Goal: Book appointment/travel/reservation

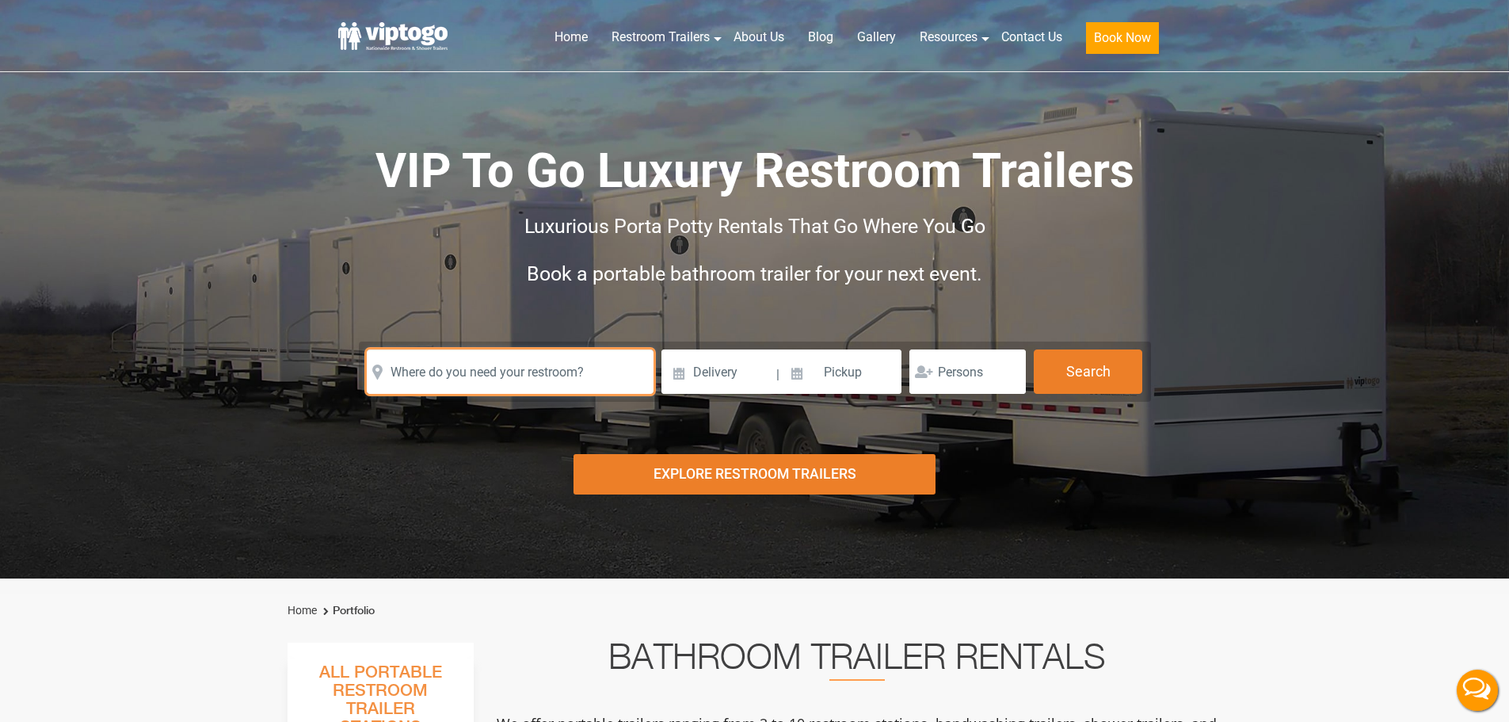
click at [529, 379] on input "text" at bounding box center [510, 371] width 287 height 44
click at [546, 378] on input "text" at bounding box center [510, 371] width 287 height 44
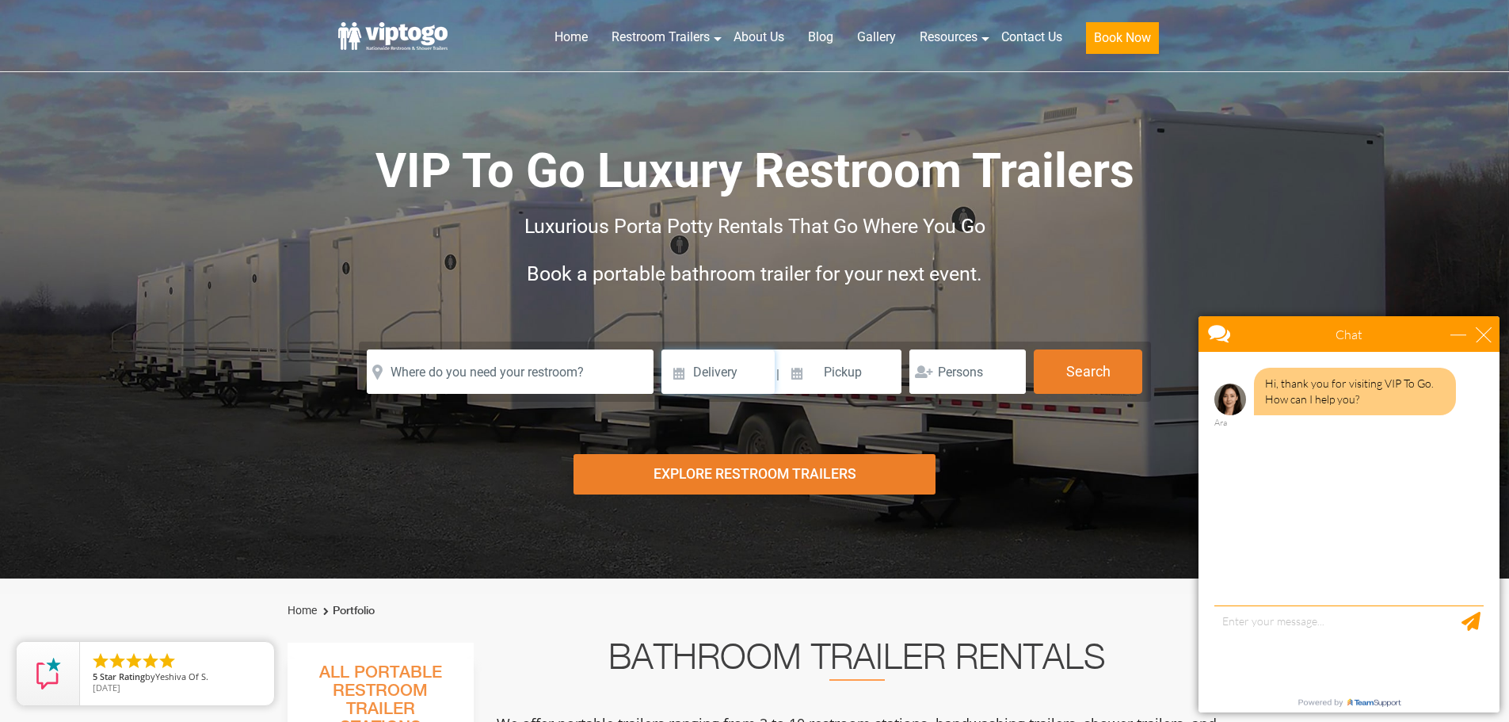
click at [728, 379] on input at bounding box center [718, 371] width 113 height 44
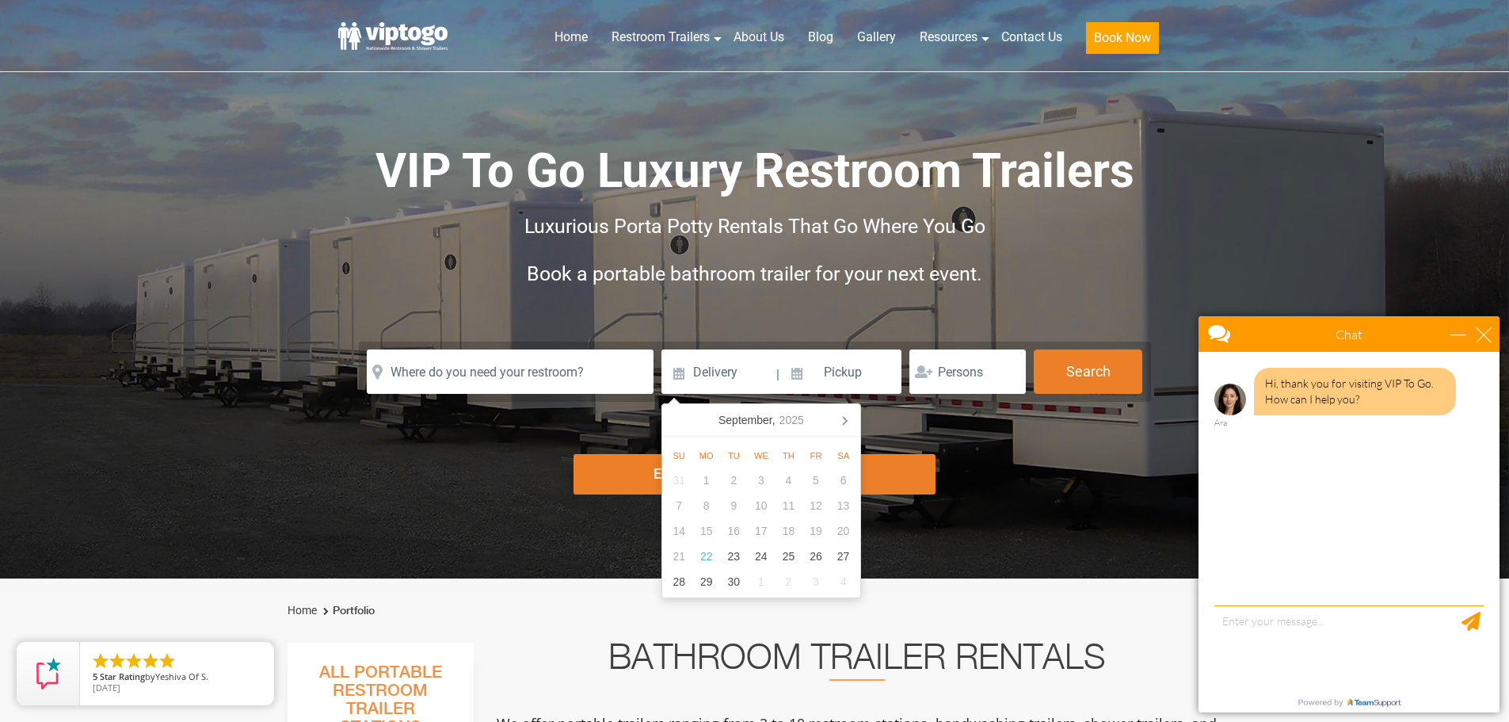
click at [1493, 335] on div "Chat" at bounding box center [1349, 334] width 301 height 36
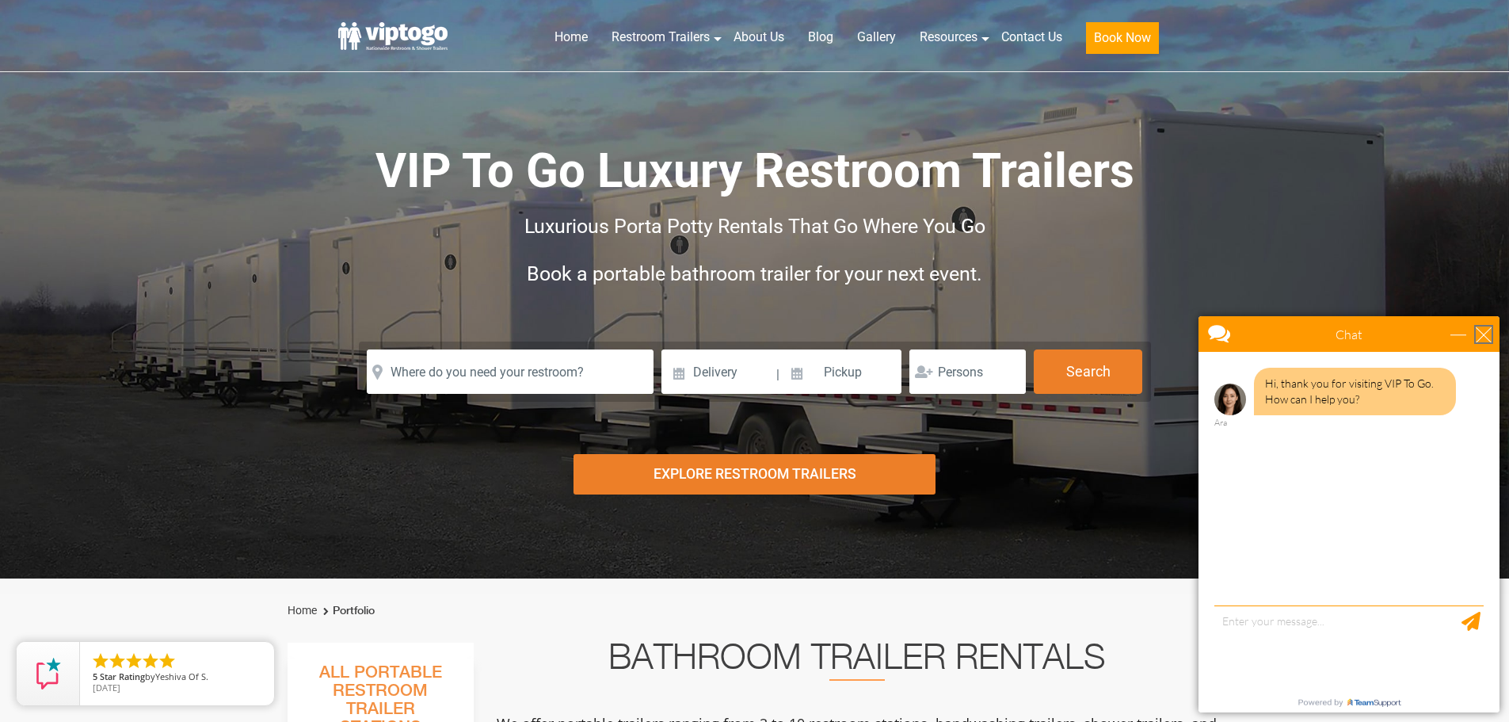
click at [1480, 338] on div "close" at bounding box center [1484, 334] width 16 height 16
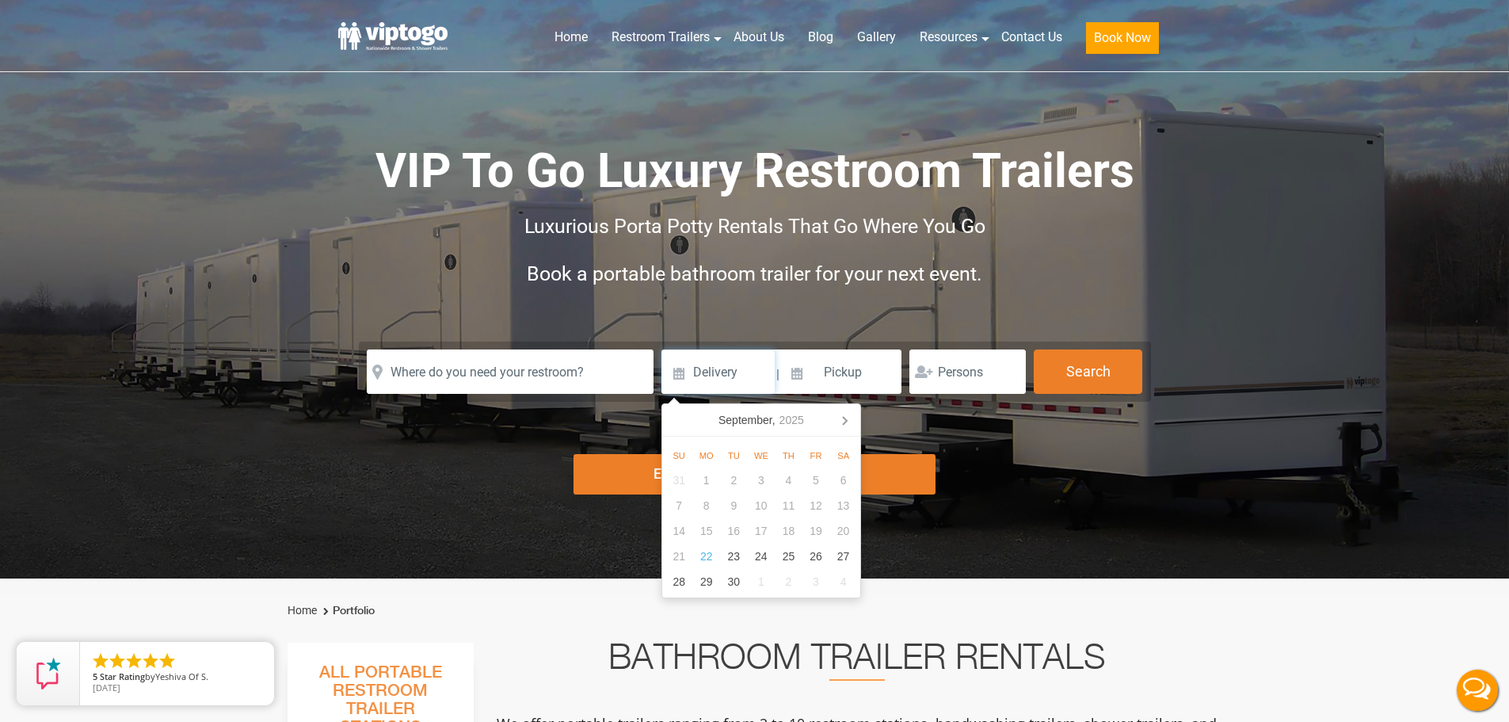
click at [713, 372] on input at bounding box center [718, 371] width 113 height 44
click at [840, 421] on icon at bounding box center [844, 419] width 25 height 25
click at [844, 531] on div "18" at bounding box center [844, 530] width 28 height 25
type input "[DATE]"
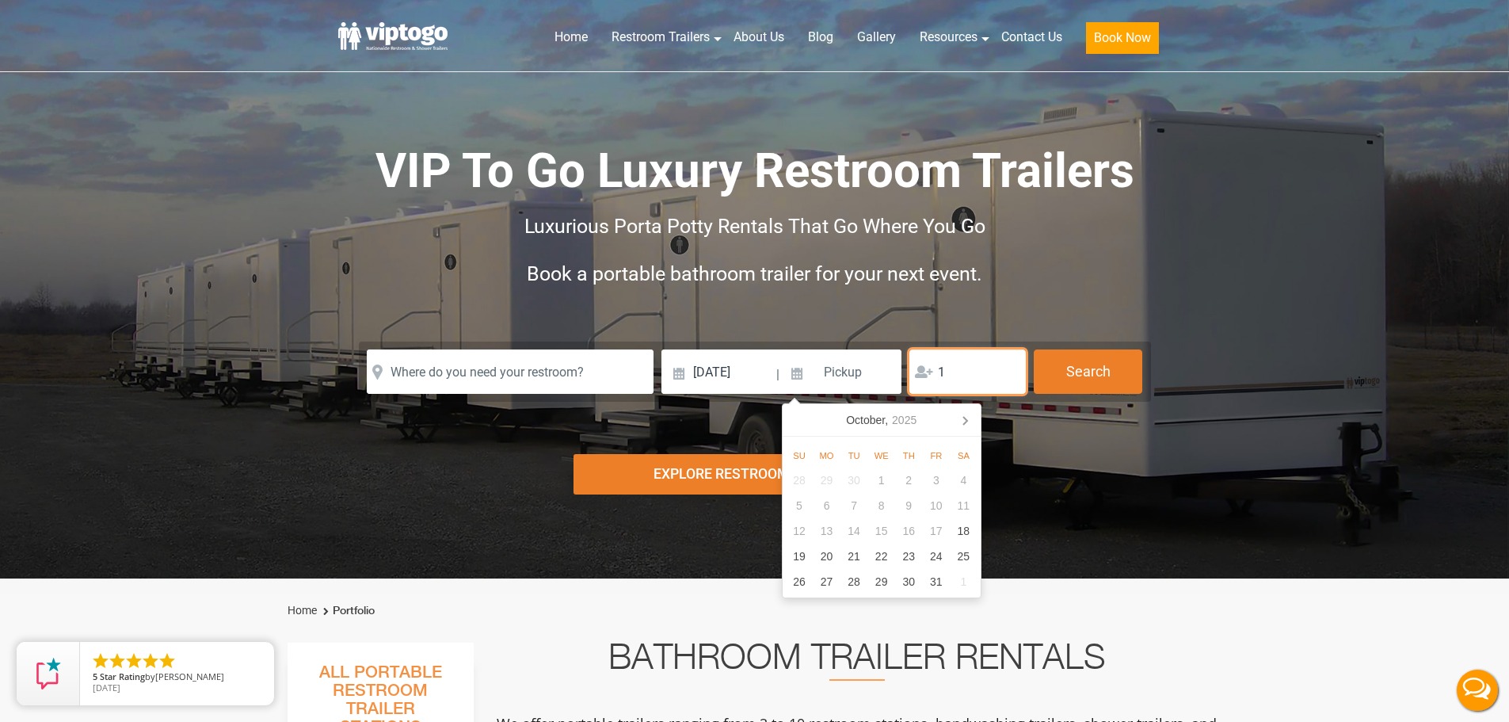
click at [1009, 370] on input "1" at bounding box center [968, 371] width 116 height 44
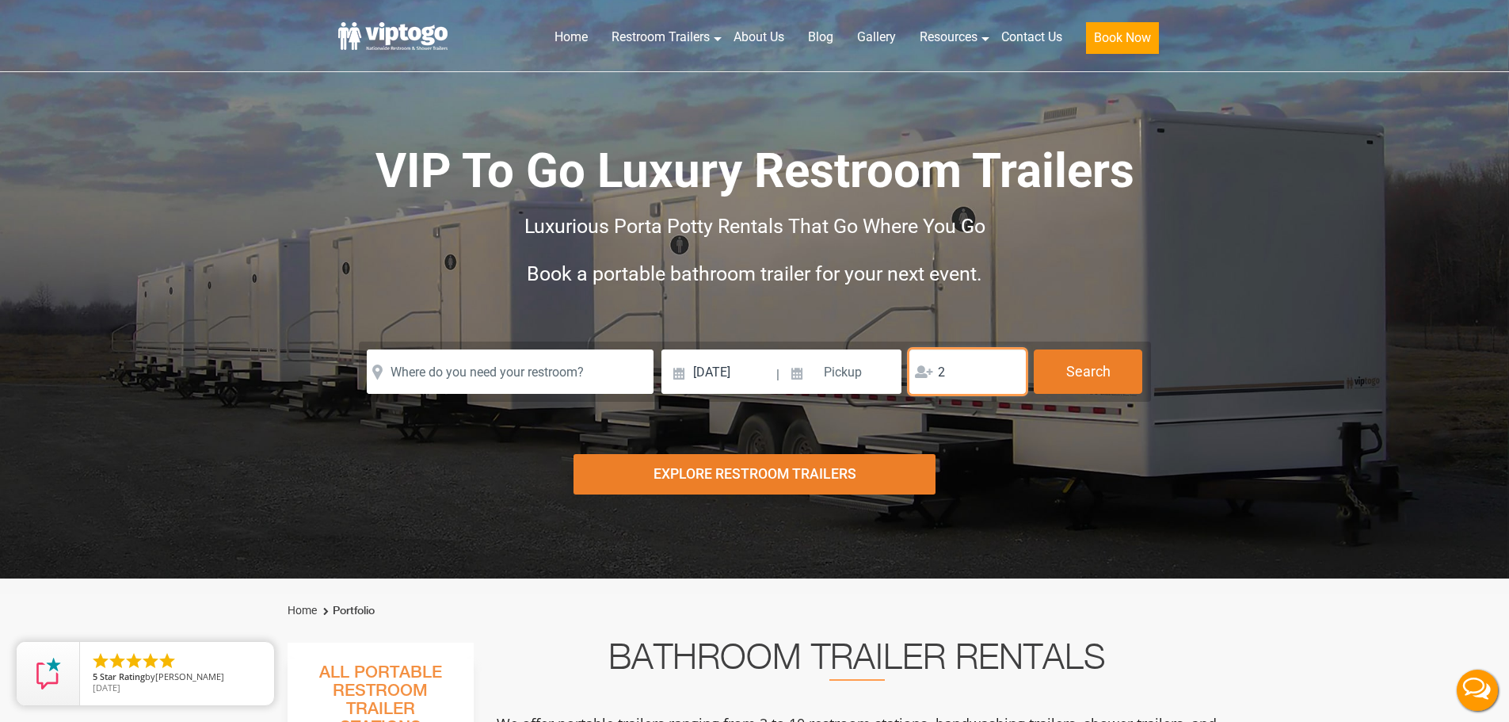
click at [1009, 370] on input "2" at bounding box center [968, 371] width 116 height 44
click at [1009, 370] on input "3" at bounding box center [968, 371] width 116 height 44
click at [1009, 370] on input "4" at bounding box center [968, 371] width 116 height 44
click at [1009, 370] on input "5" at bounding box center [968, 371] width 116 height 44
click at [1009, 370] on input "6" at bounding box center [968, 371] width 116 height 44
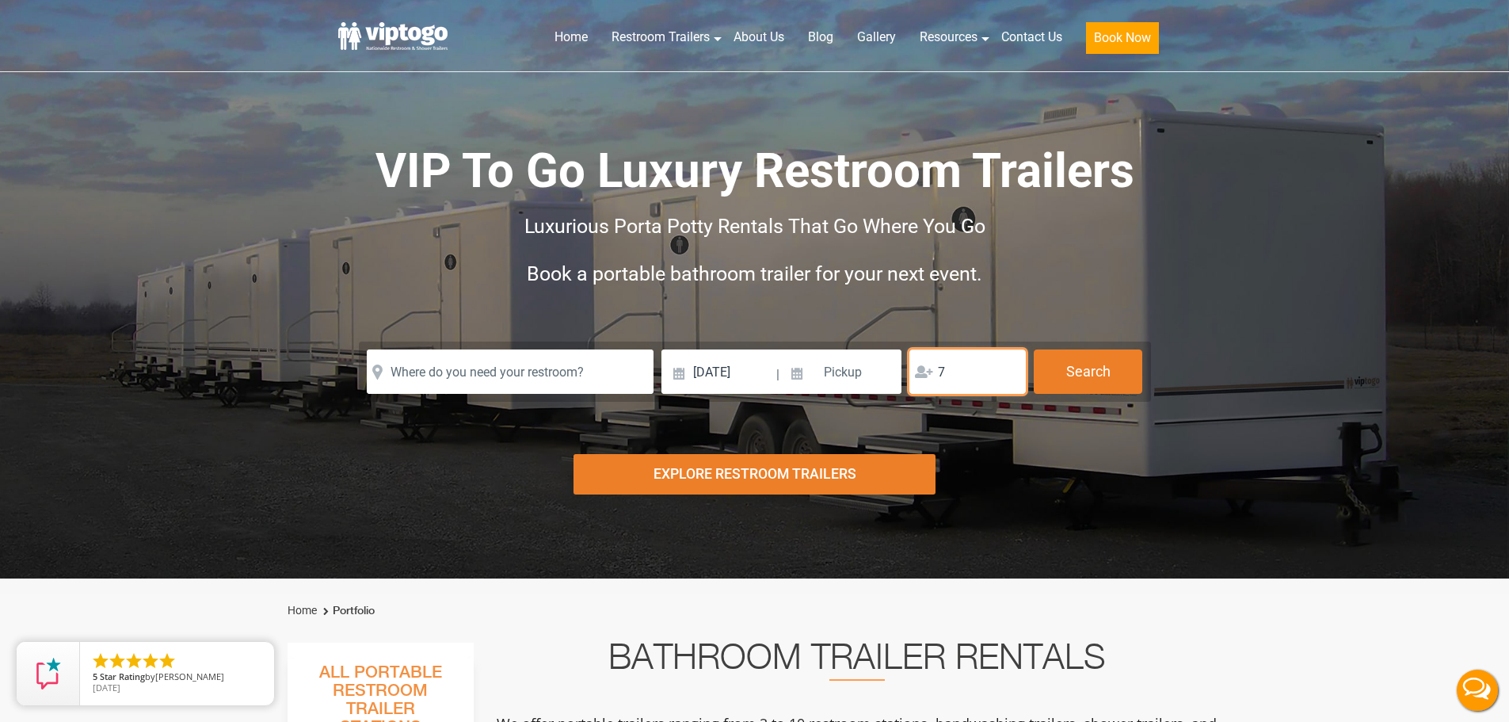
click at [1009, 370] on input "7" at bounding box center [968, 371] width 116 height 44
click at [1009, 370] on input "8" at bounding box center [968, 371] width 116 height 44
click at [1009, 370] on input "9" at bounding box center [968, 371] width 116 height 44
click at [1009, 370] on input "10" at bounding box center [968, 371] width 116 height 44
click at [1009, 370] on input "11" at bounding box center [968, 371] width 116 height 44
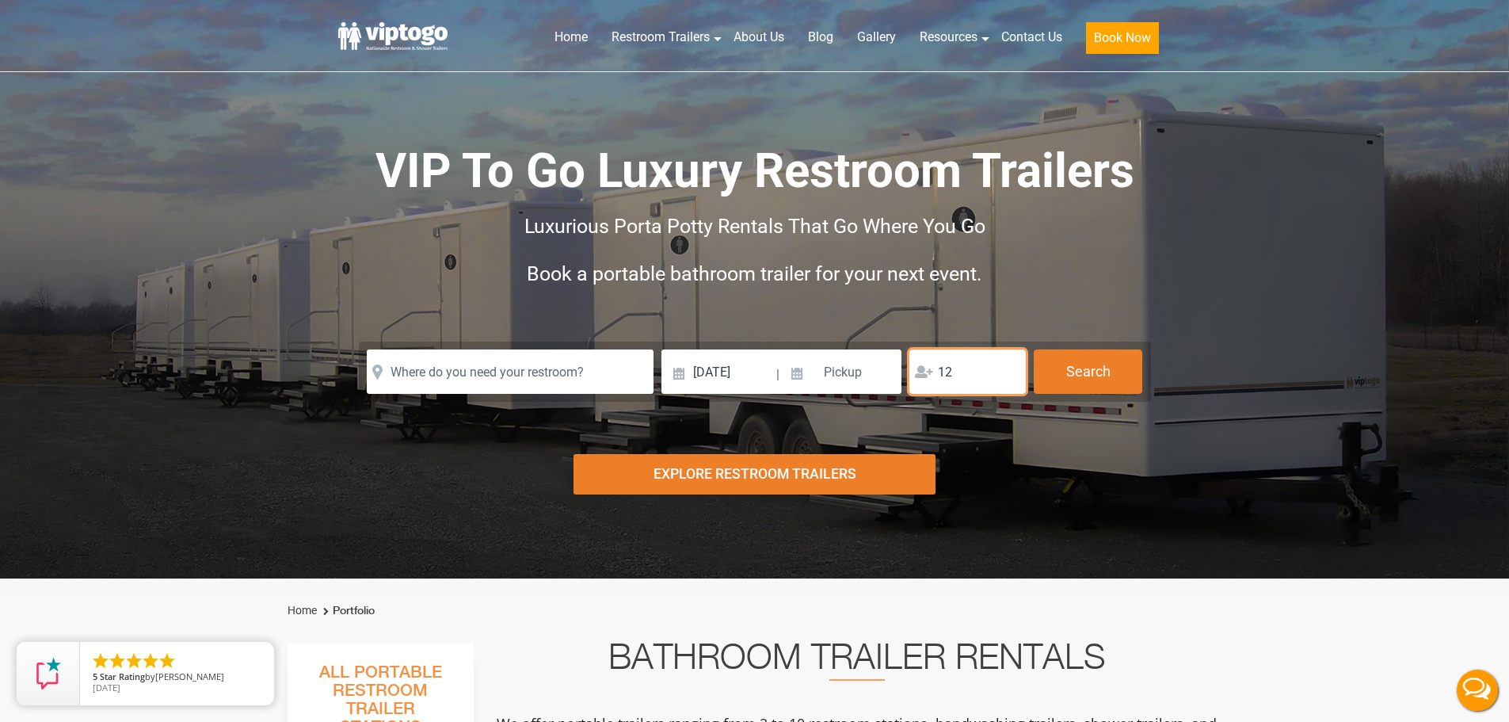
click at [1009, 370] on input "12" at bounding box center [968, 371] width 116 height 44
click at [1009, 370] on input "13" at bounding box center [968, 371] width 116 height 44
click at [1009, 370] on input "14" at bounding box center [968, 371] width 116 height 44
click at [1009, 370] on input "15" at bounding box center [968, 371] width 116 height 44
click at [1009, 370] on input "16" at bounding box center [968, 371] width 116 height 44
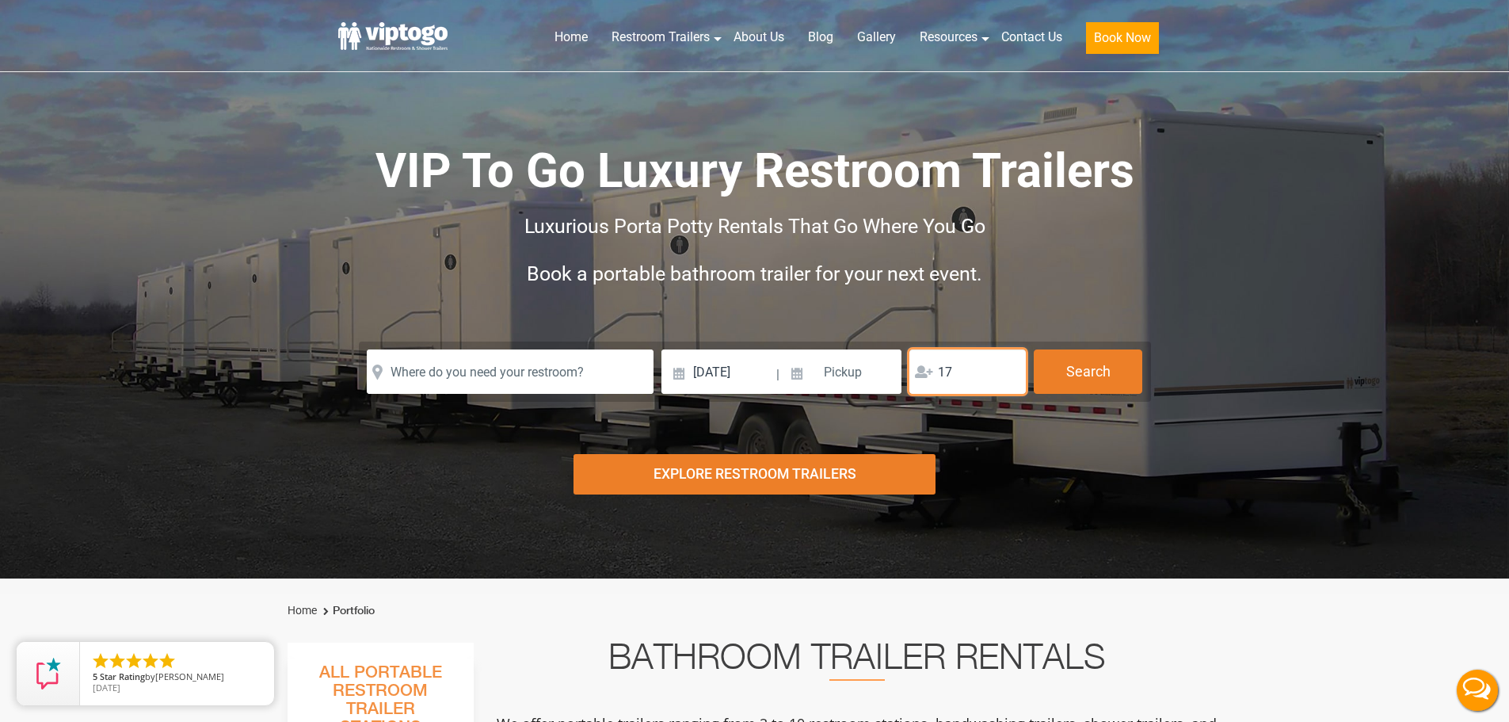
click at [1009, 370] on input "17" at bounding box center [968, 371] width 116 height 44
drag, startPoint x: 963, startPoint y: 373, endPoint x: 881, endPoint y: 381, distance: 82.8
click at [881, 381] on div "Please Input Valid address with zipcode Please Input Valid address with zipcode…" at bounding box center [755, 371] width 776 height 44
type input "60"
click at [1077, 381] on button "Search" at bounding box center [1088, 370] width 109 height 43
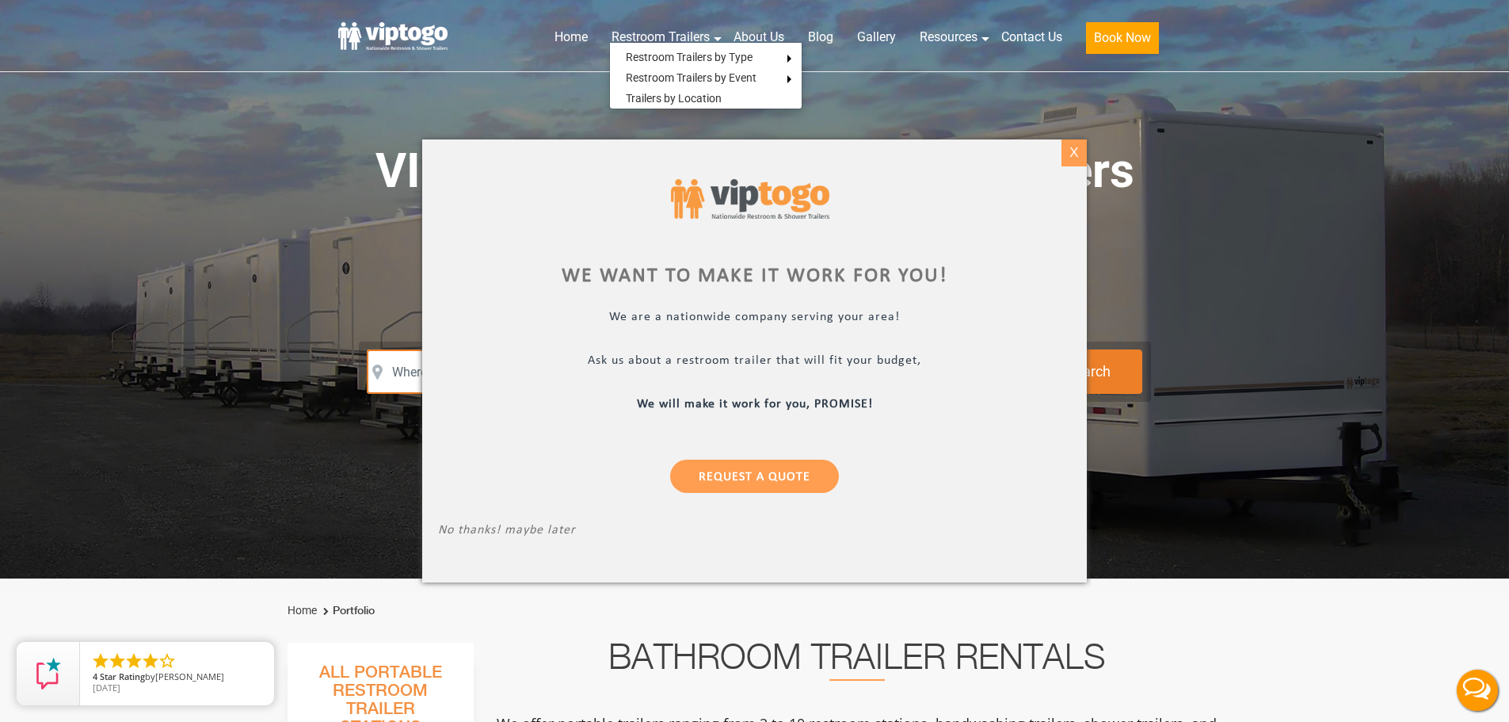
click at [1074, 157] on div "X" at bounding box center [1074, 152] width 25 height 27
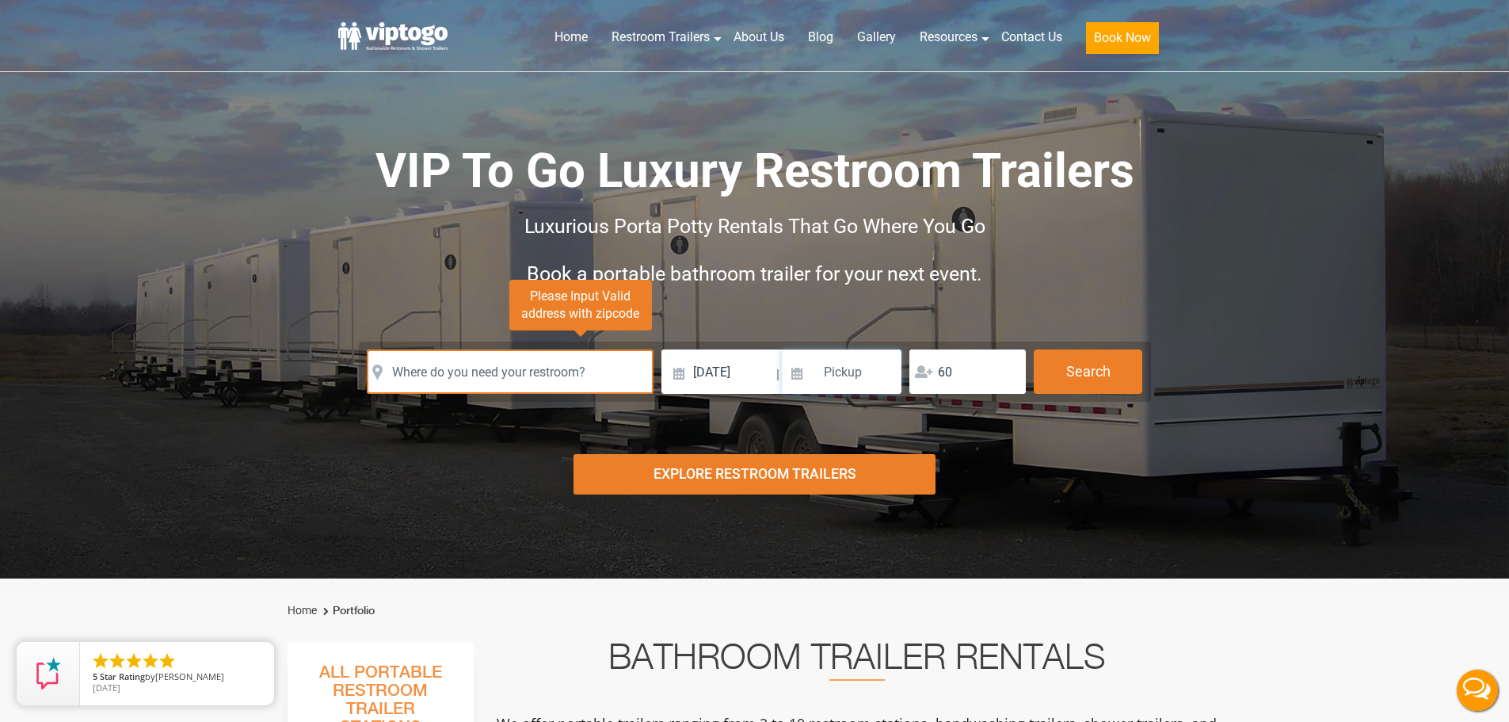
click at [842, 361] on input at bounding box center [842, 371] width 120 height 44
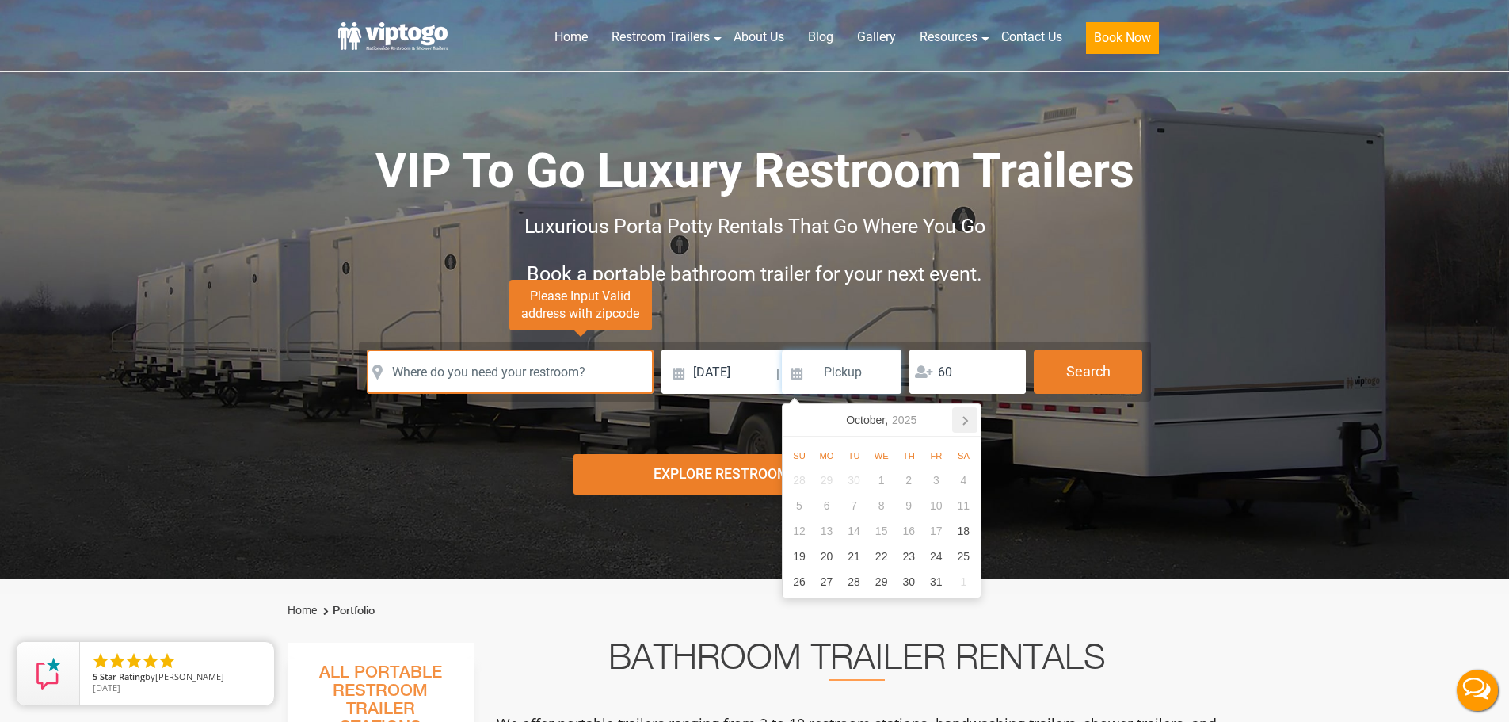
click at [966, 422] on icon at bounding box center [965, 421] width 4 height 8
click at [794, 418] on icon at bounding box center [798, 419] width 25 height 25
click at [824, 555] on div "20" at bounding box center [827, 556] width 28 height 25
type input "[DATE]"
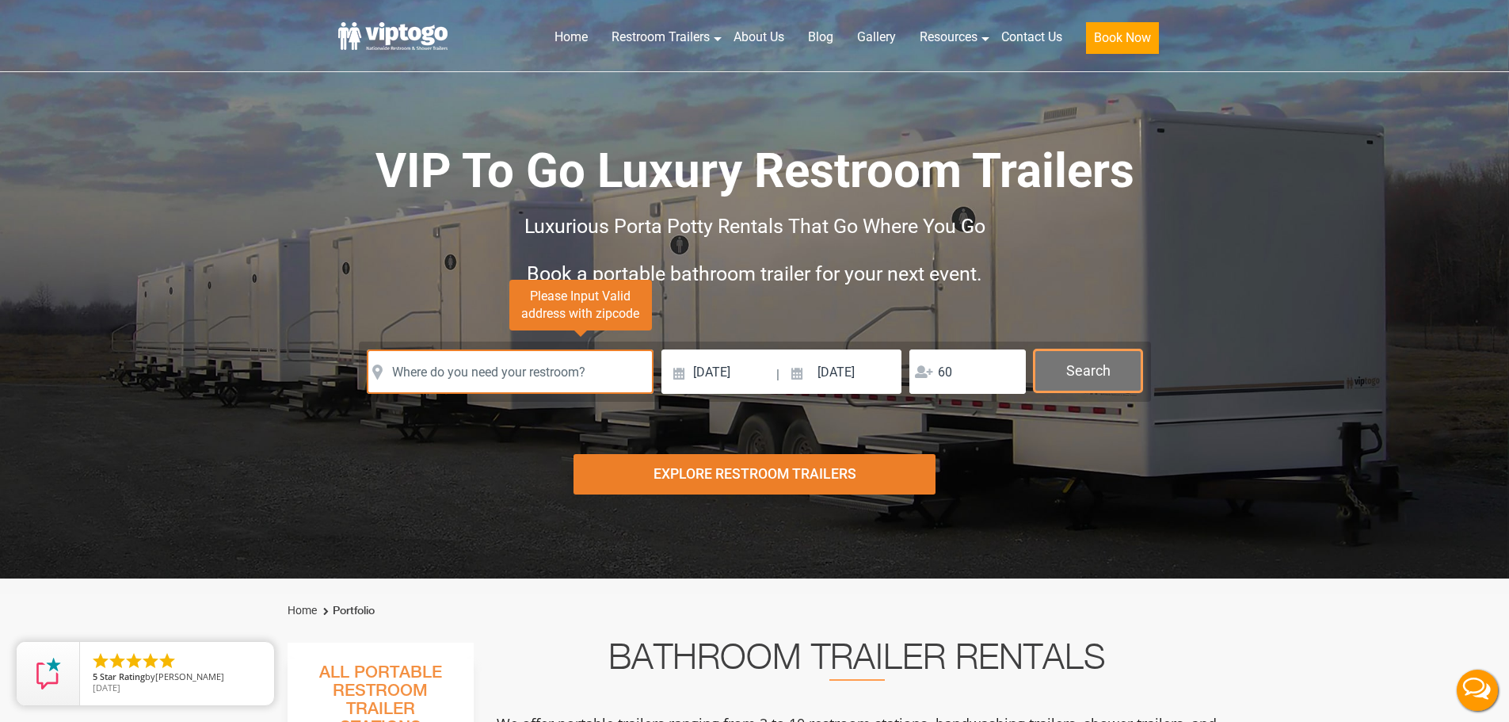
click at [1078, 374] on button "Search" at bounding box center [1088, 370] width 109 height 43
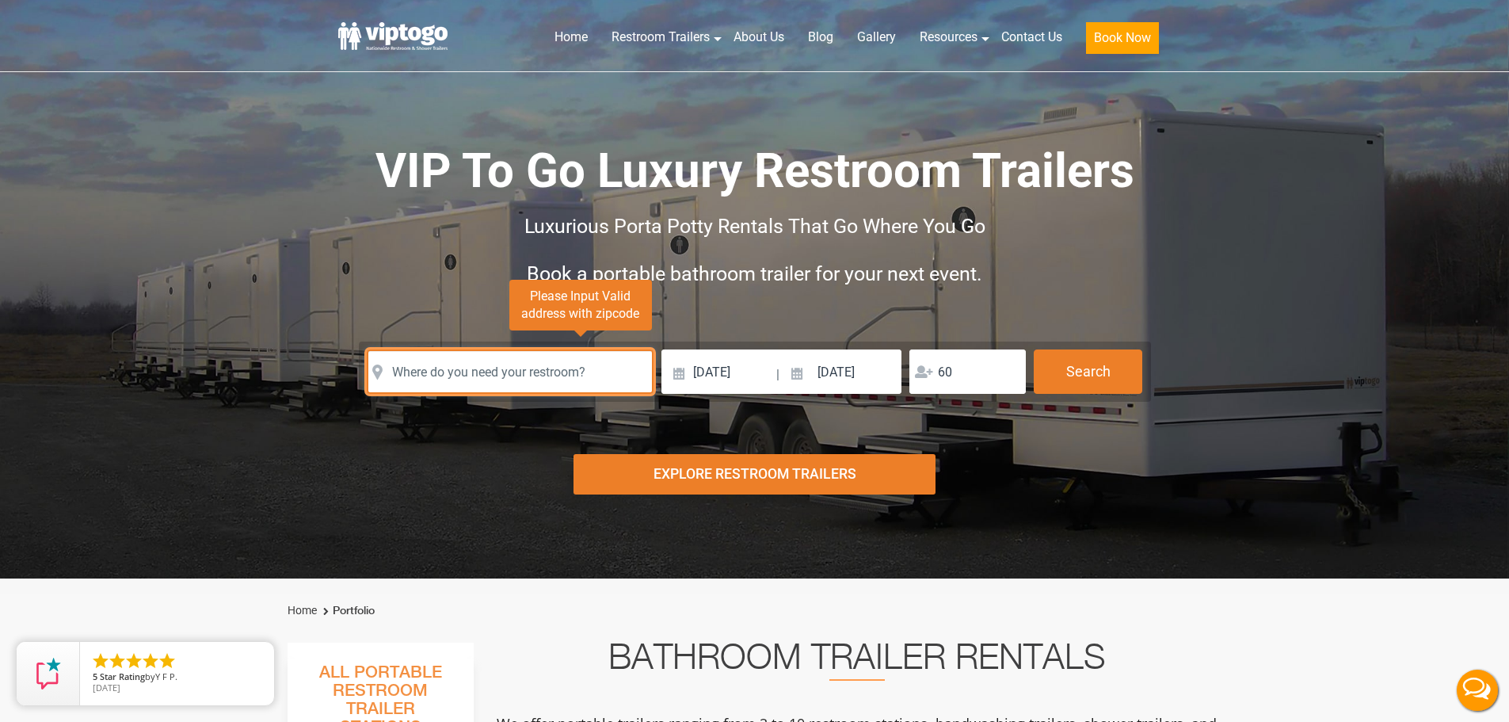
click at [533, 369] on input "text" at bounding box center [510, 371] width 287 height 44
click at [524, 371] on input "text" at bounding box center [510, 371] width 287 height 44
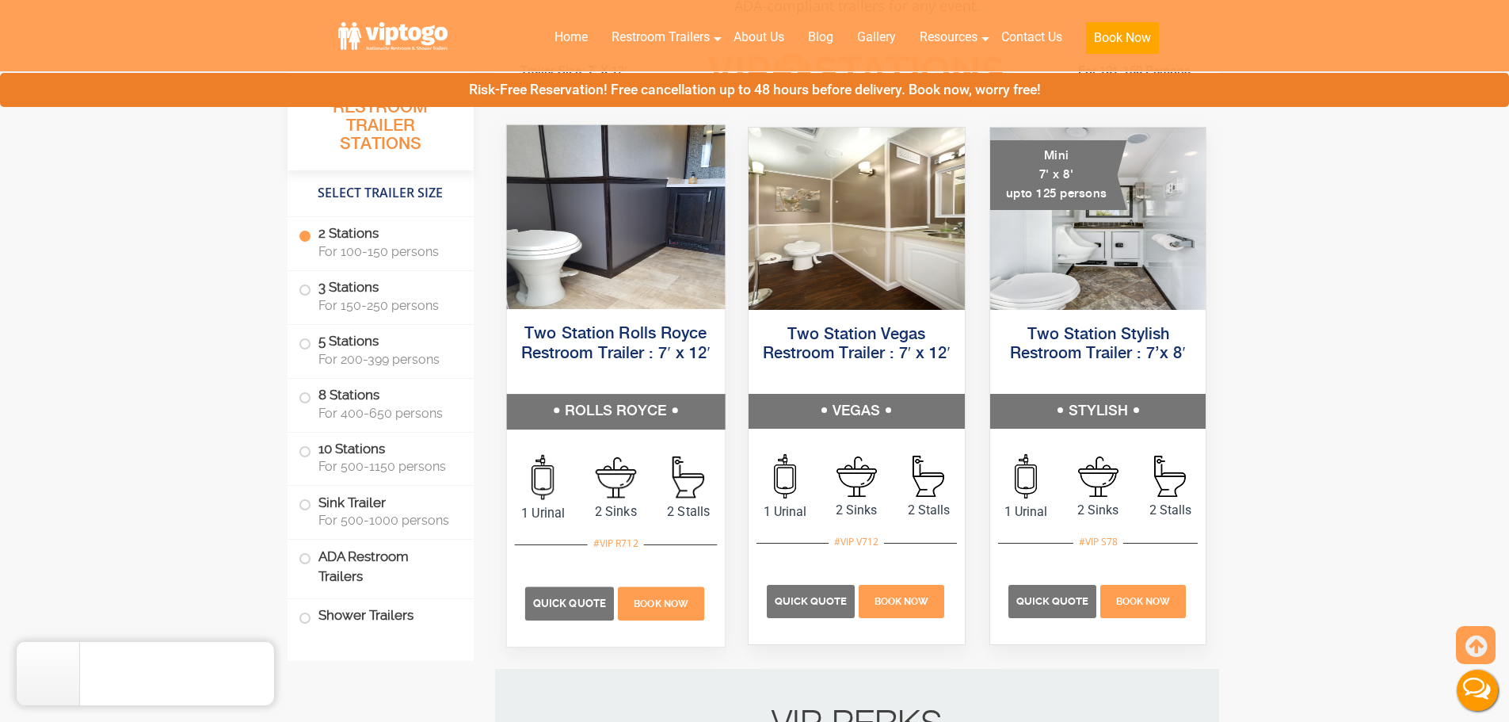
scroll to position [634, 0]
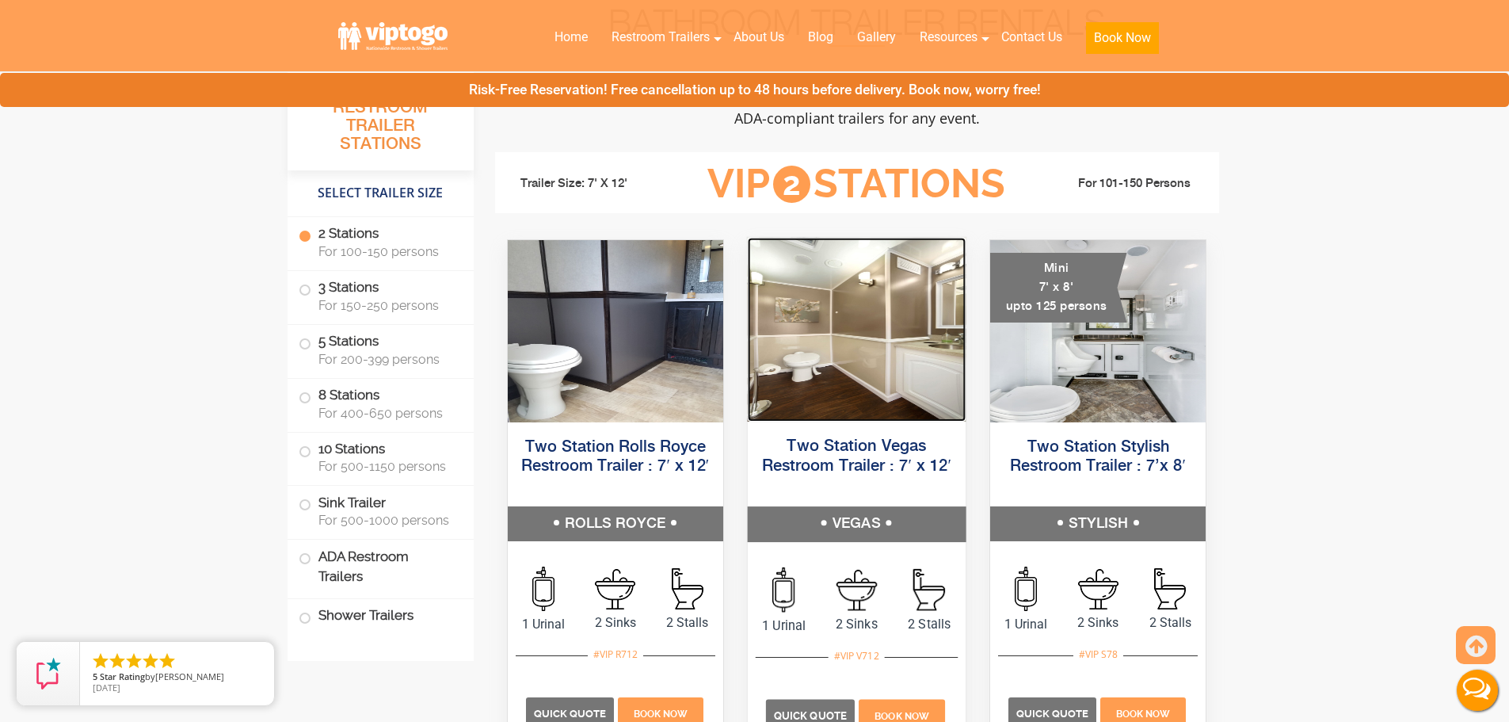
click at [849, 376] on img at bounding box center [857, 330] width 218 height 184
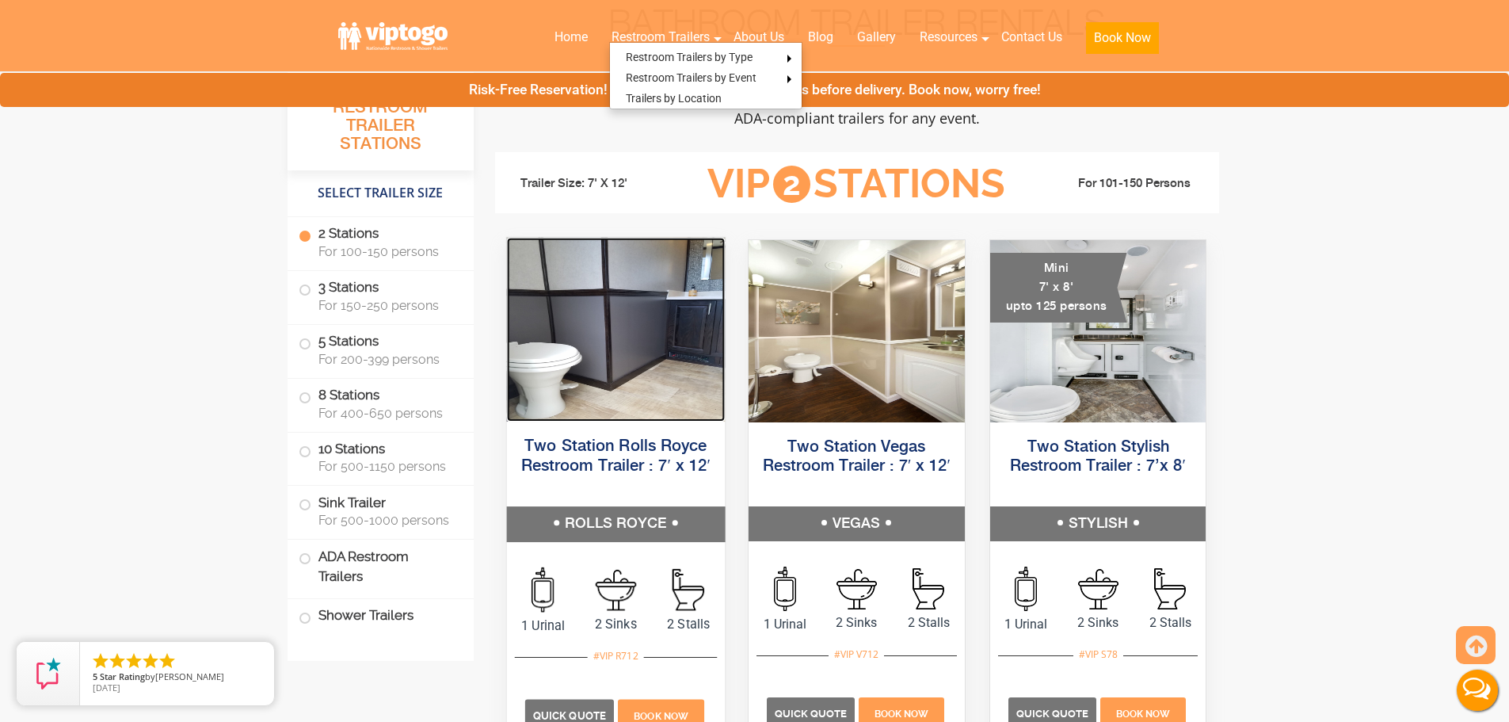
click at [616, 325] on img at bounding box center [615, 330] width 218 height 184
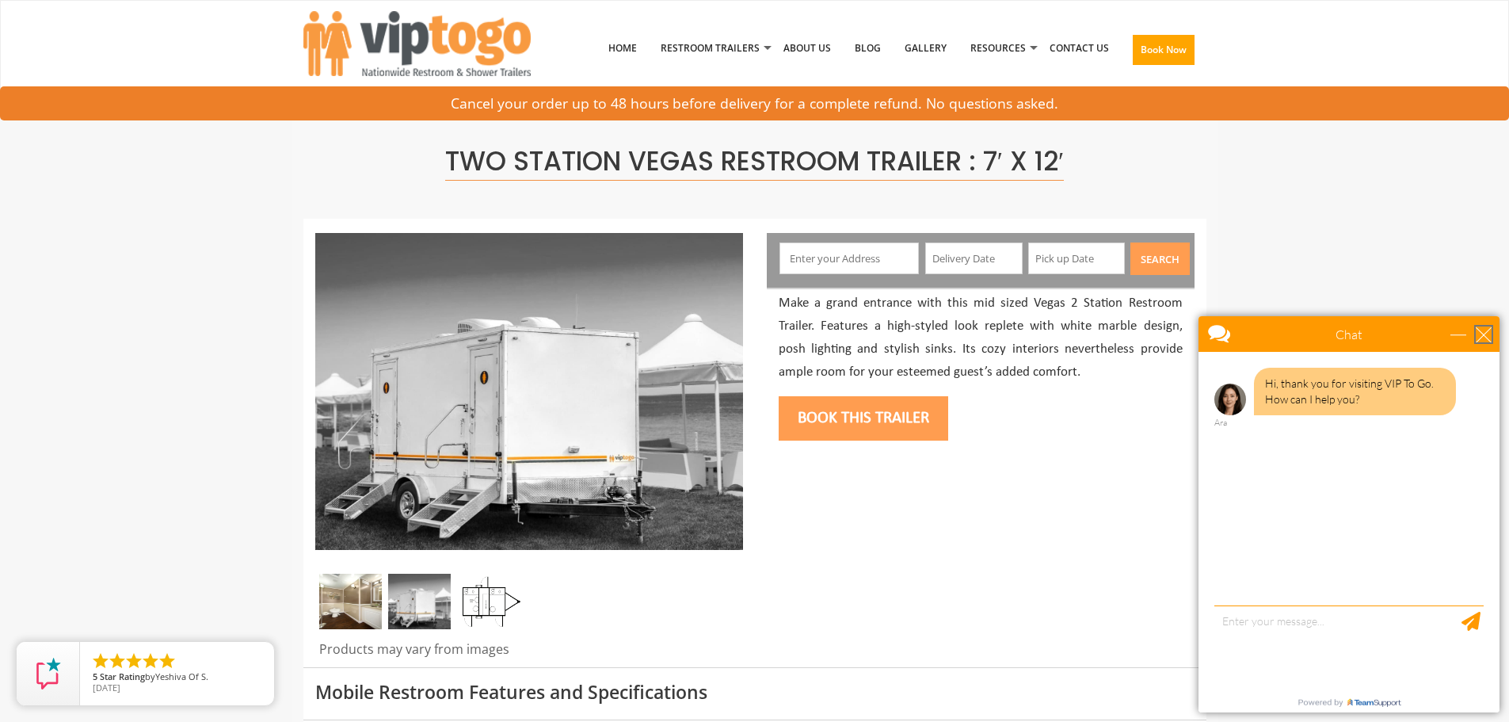
click at [1483, 338] on div "close" at bounding box center [1484, 334] width 16 height 16
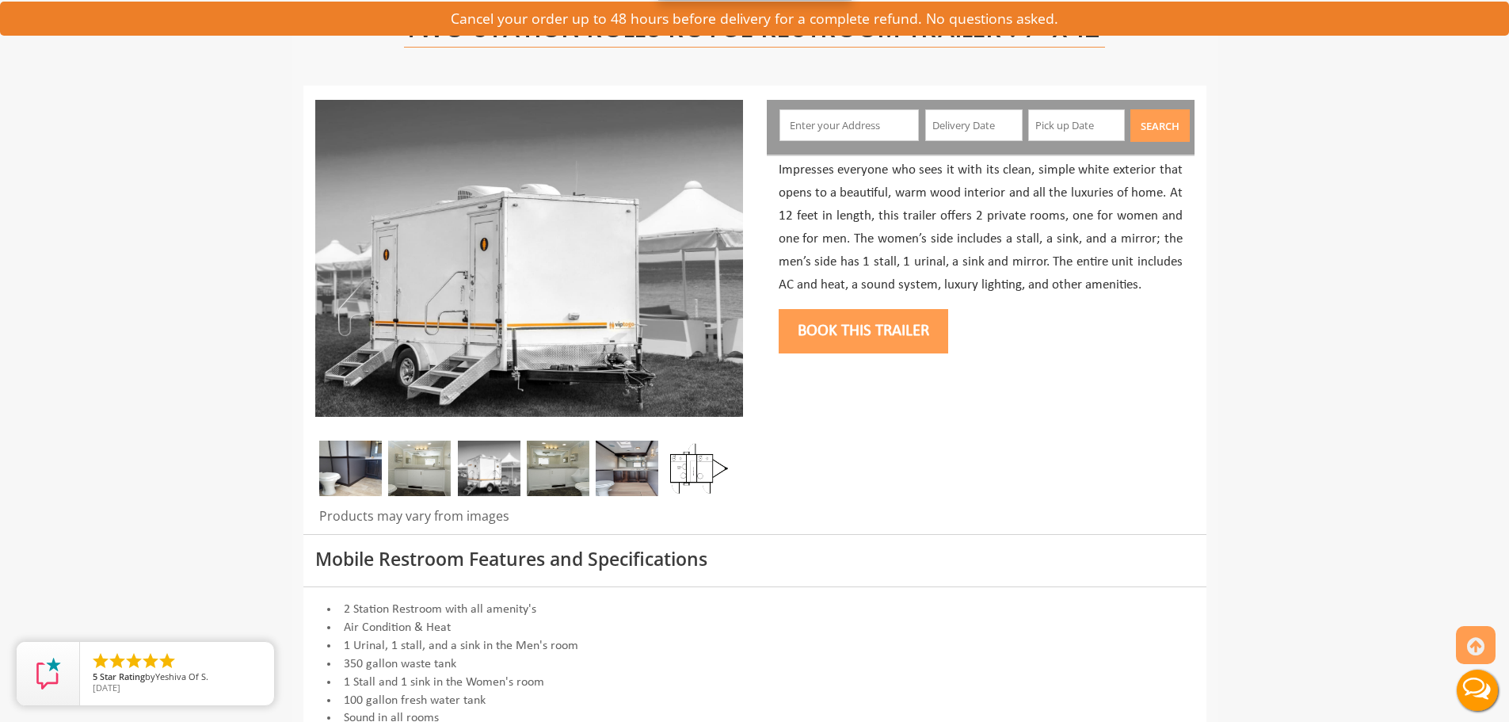
scroll to position [158, 0]
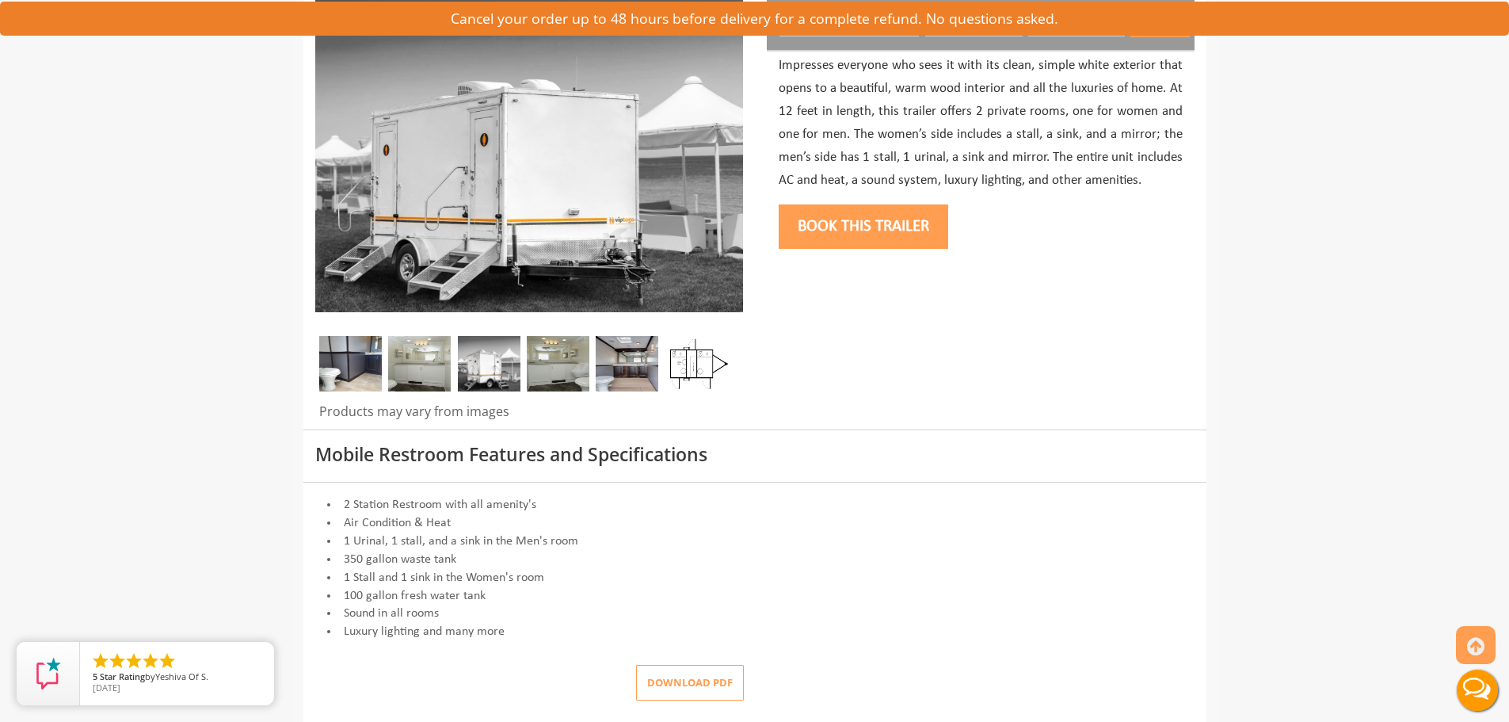
scroll to position [0, 0]
